Goal: Task Accomplishment & Management: Manage account settings

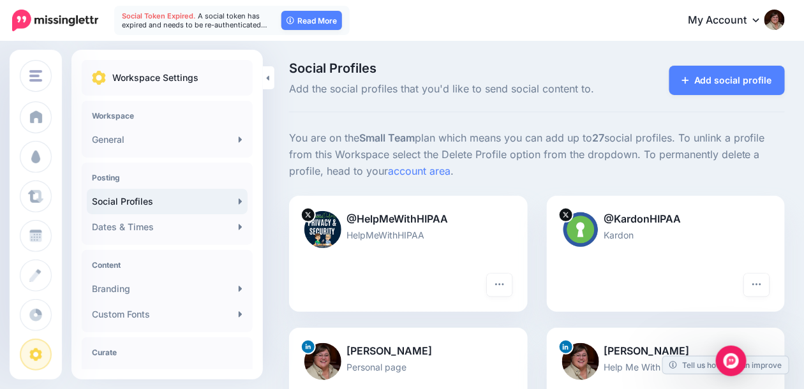
click at [174, 15] on span "Social Token Expired." at bounding box center [159, 15] width 74 height 9
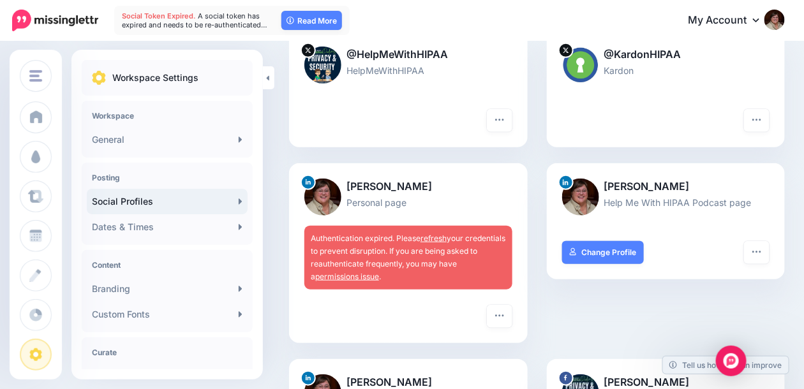
scroll to position [191, 0]
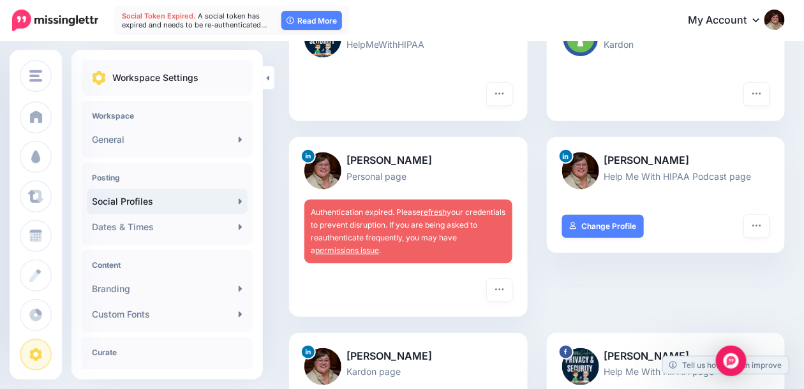
click at [378, 229] on div "Authentication expired. Please refresh your credentials to prevent disruption. …" at bounding box center [408, 232] width 208 height 64
click at [331, 177] on img at bounding box center [322, 171] width 37 height 37
click at [382, 161] on p "[PERSON_NAME]" at bounding box center [408, 161] width 208 height 17
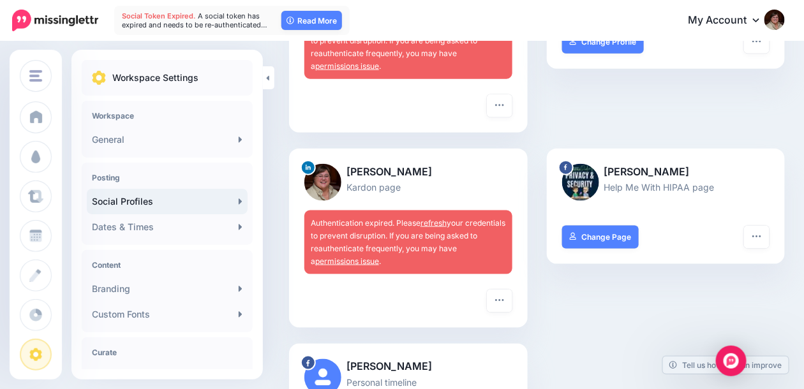
scroll to position [319, 0]
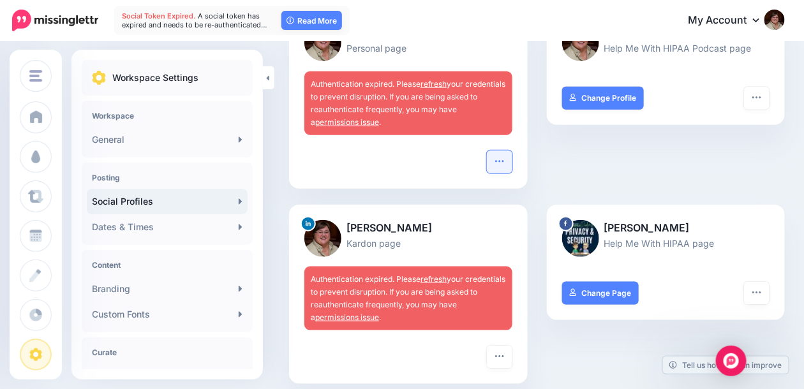
click at [509, 151] on button "button" at bounding box center [500, 162] width 26 height 23
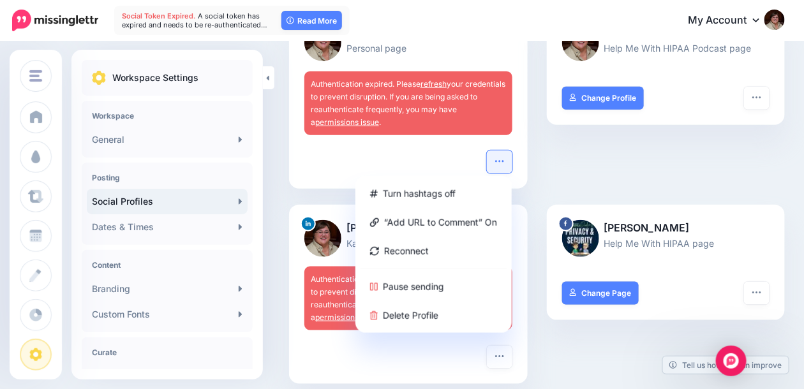
click at [573, 146] on div "Donna Grindle Help Me With HIPAA Podcast page Turn hashtags off “Add URL to Com…" at bounding box center [666, 107] width 258 height 196
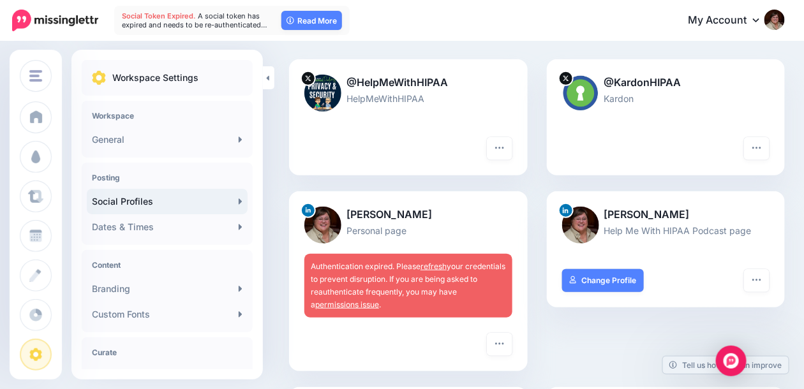
scroll to position [128, 0]
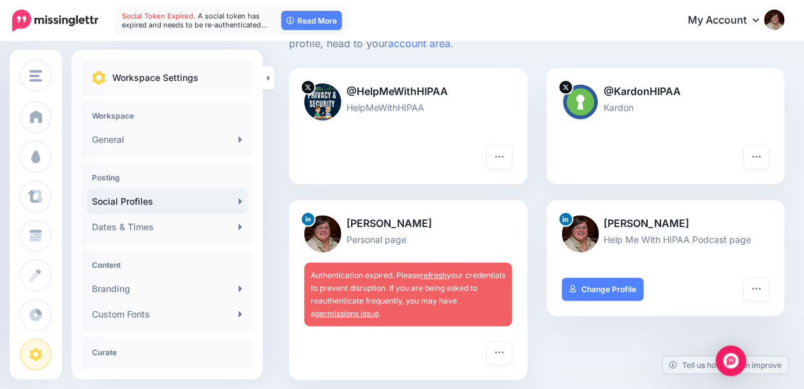
click at [426, 276] on link "refresh" at bounding box center [434, 276] width 26 height 10
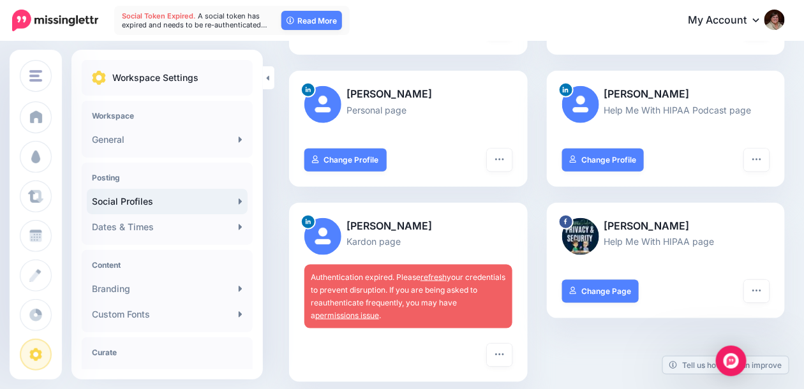
scroll to position [319, 0]
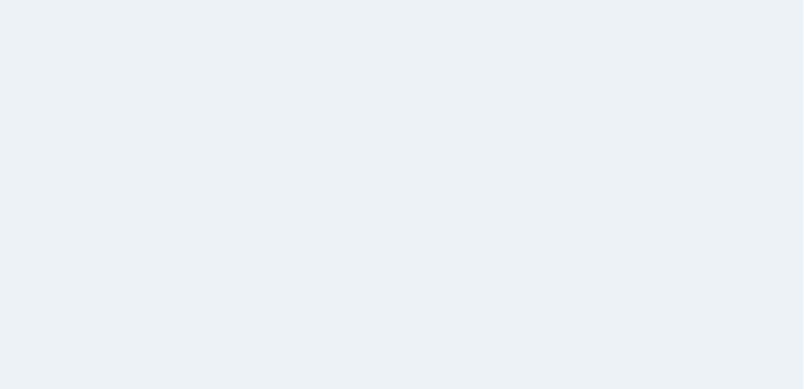
scroll to position [319, 0]
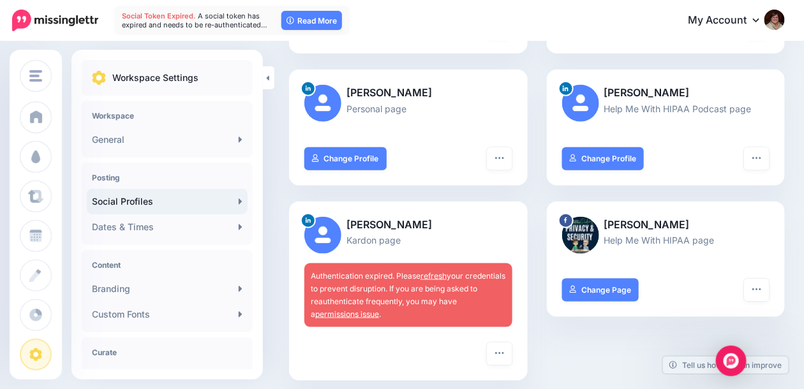
click at [439, 277] on link "refresh" at bounding box center [434, 276] width 26 height 10
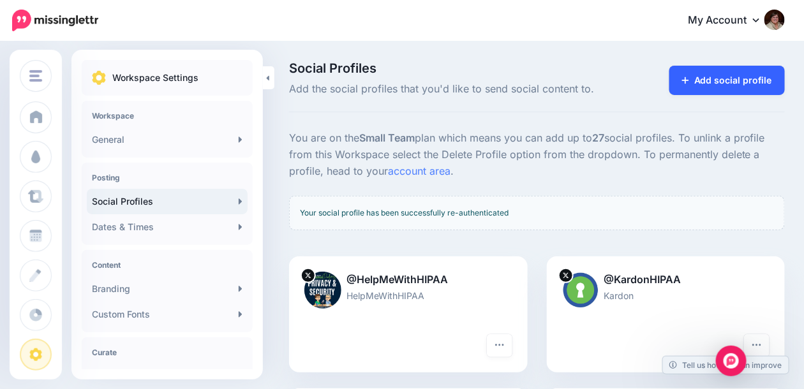
click at [717, 83] on link "Add social profile" at bounding box center [727, 80] width 116 height 29
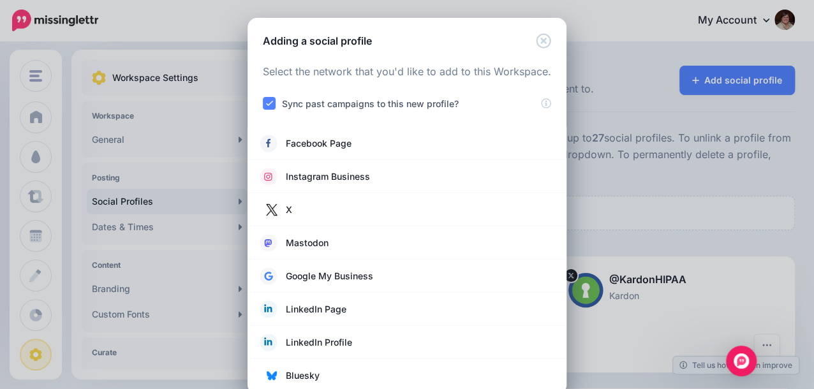
click at [529, 41] on div "Adding a social profile" at bounding box center [407, 33] width 319 height 31
click at [539, 43] on icon "Close" at bounding box center [543, 40] width 15 height 15
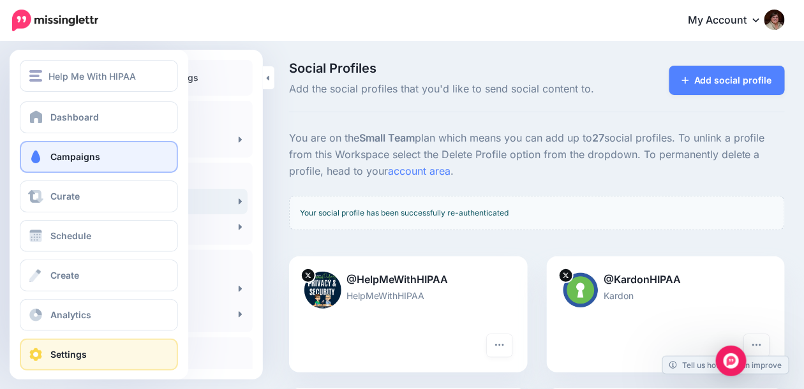
click at [55, 158] on span "Campaigns" at bounding box center [75, 156] width 50 height 11
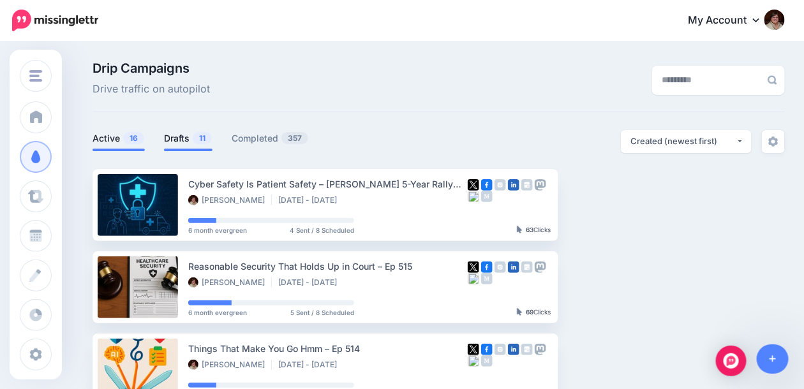
click at [183, 138] on link "Drafts 11" at bounding box center [188, 138] width 49 height 15
